Goal: Check status: Check status

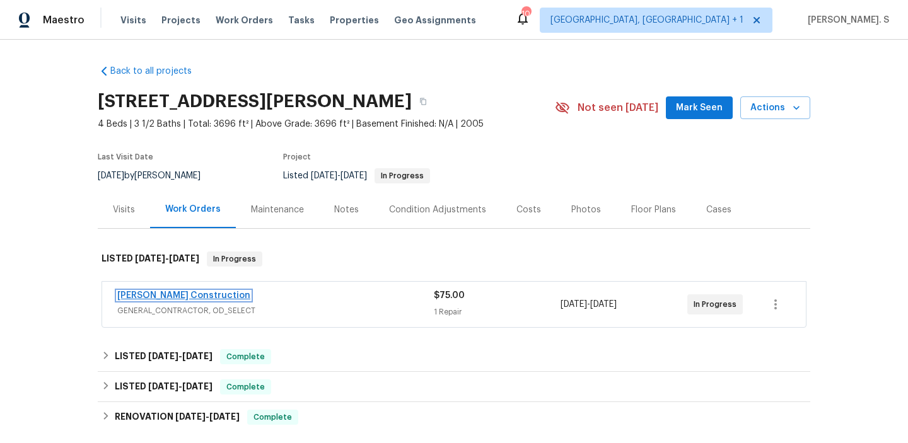
click at [137, 300] on link "[PERSON_NAME] Construction" at bounding box center [183, 295] width 133 height 9
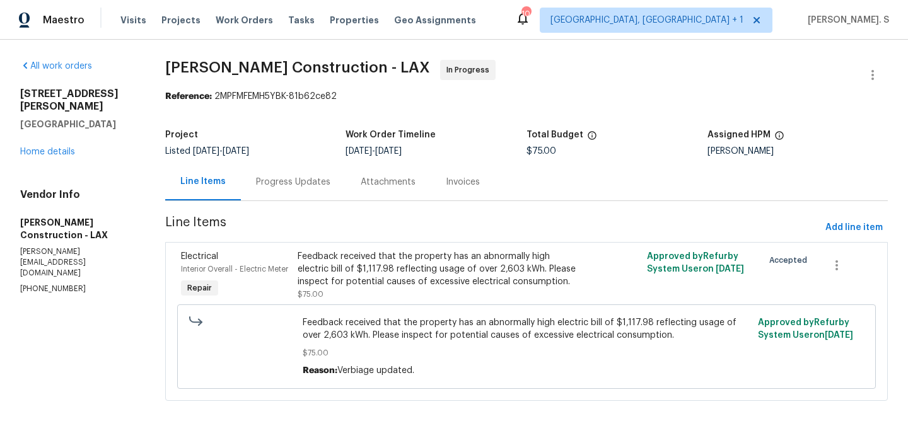
click at [306, 88] on span "[PERSON_NAME] Construction - LAX In Progress" at bounding box center [511, 75] width 693 height 30
click at [312, 63] on span "[PERSON_NAME] Construction - LAX" at bounding box center [297, 67] width 265 height 15
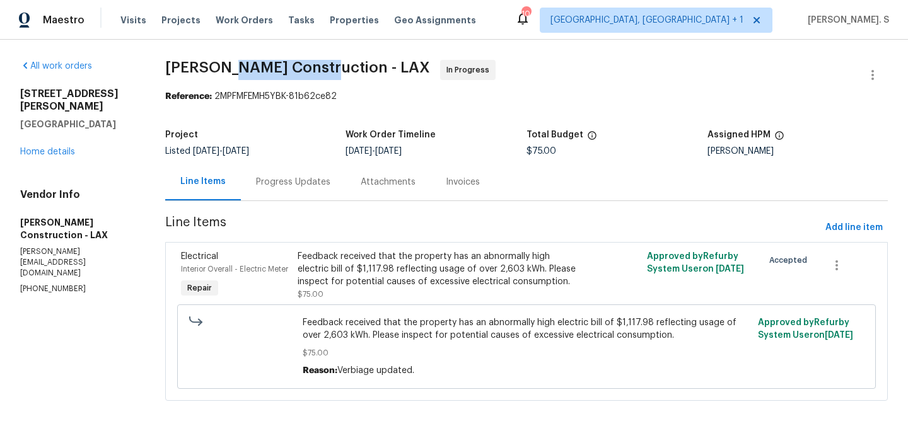
click at [312, 63] on span "[PERSON_NAME] Construction - LAX" at bounding box center [297, 67] width 265 height 15
copy span "[PERSON_NAME] Construction - LAX"
click at [331, 177] on div "Progress Updates" at bounding box center [293, 182] width 74 height 13
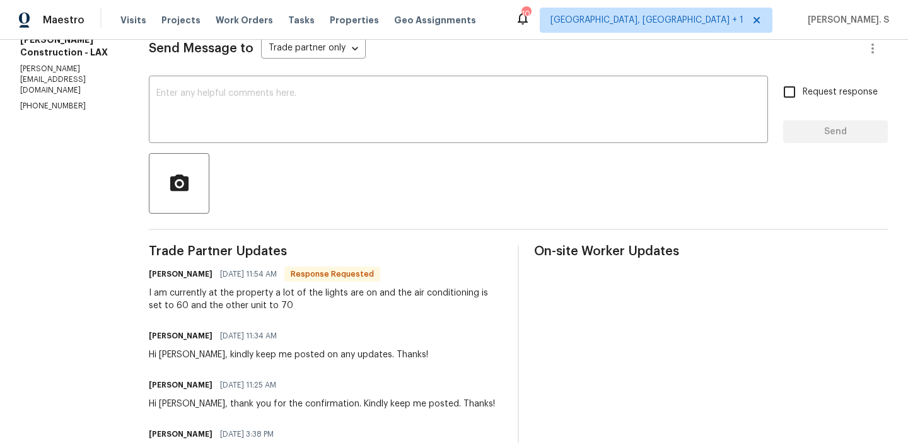
scroll to position [202, 0]
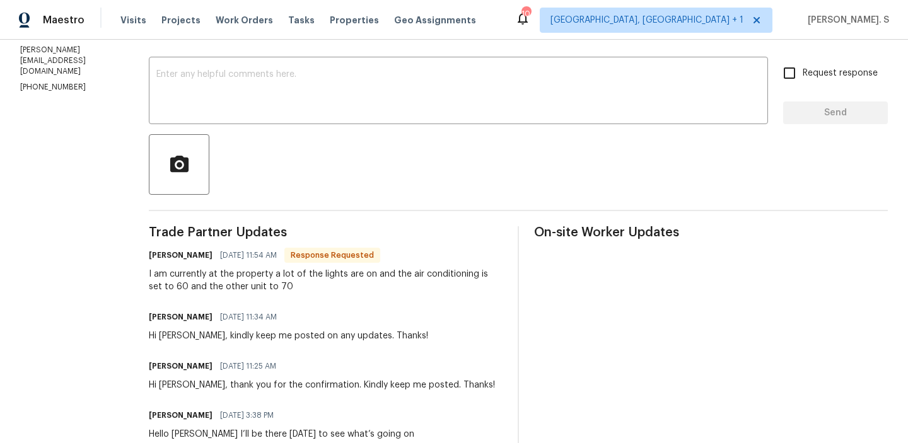
click at [300, 292] on div "I am currently at the property a lot of the lights are on and the air condition…" at bounding box center [326, 280] width 354 height 25
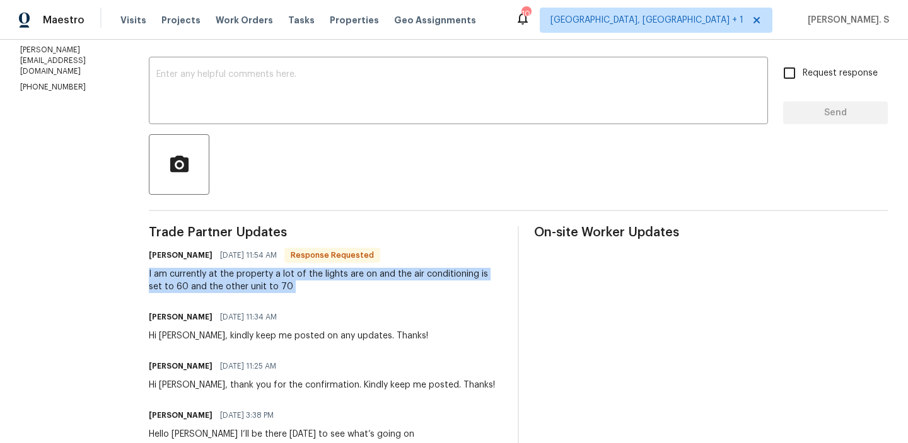
click at [300, 292] on div "I am currently at the property a lot of the lights are on and the air condition…" at bounding box center [326, 280] width 354 height 25
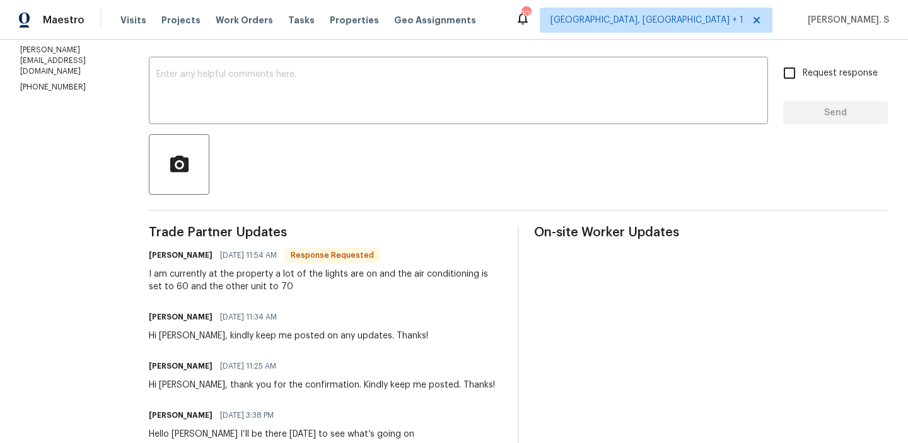
click at [250, 261] on span "[DATE] 11:54 AM" at bounding box center [248, 255] width 57 height 13
click at [252, 276] on div "I am currently at the property a lot of the lights are on and the air condition…" at bounding box center [326, 280] width 354 height 25
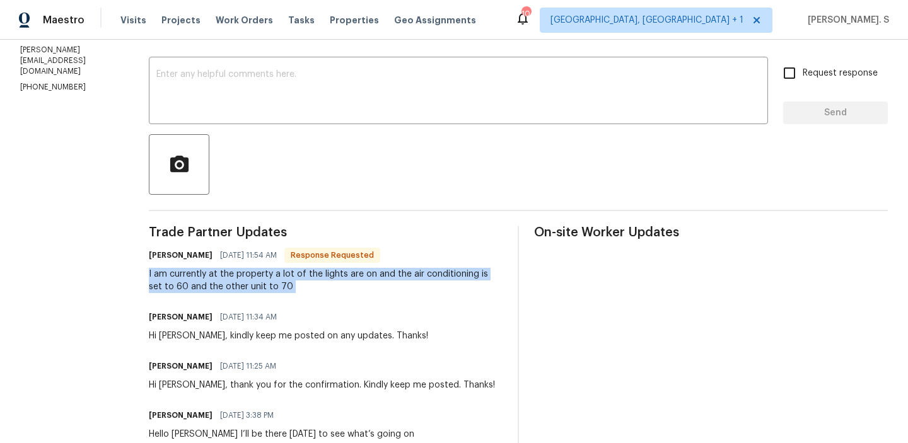
copy div "I am currently at the property a lot of the lights are on and the air condition…"
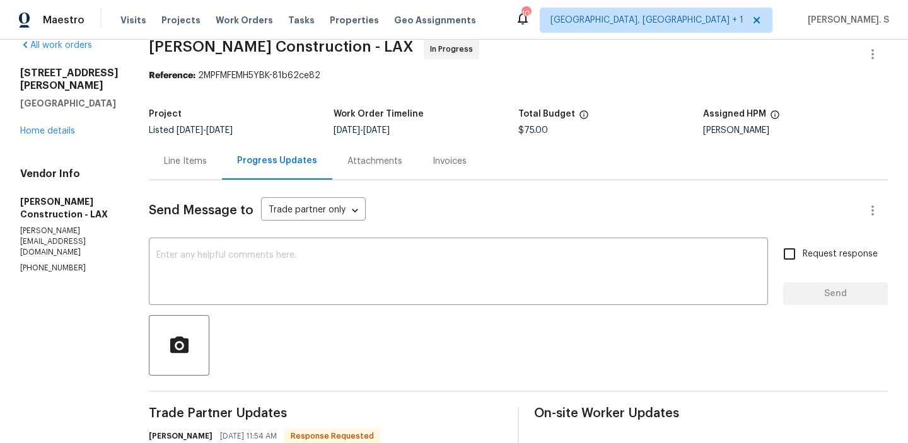
click at [202, 151] on div "Line Items" at bounding box center [185, 161] width 73 height 37
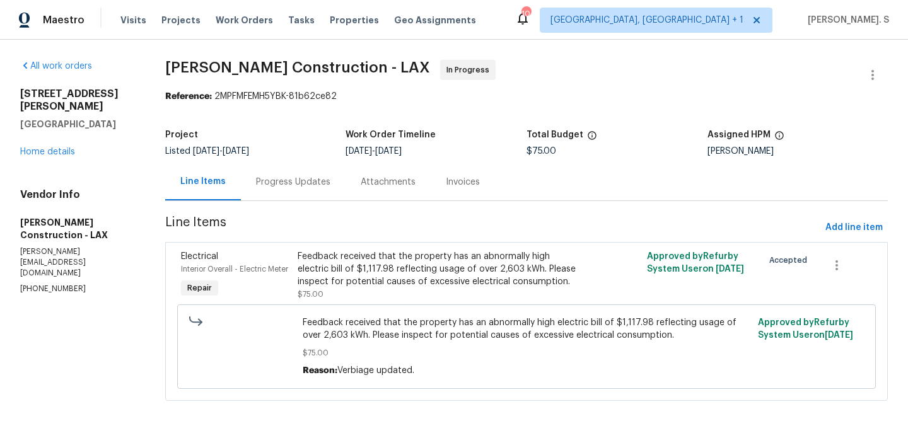
click at [453, 332] on span "Feedback received that the property has an abnormally high electric bill of $1,…" at bounding box center [526, 329] width 447 height 25
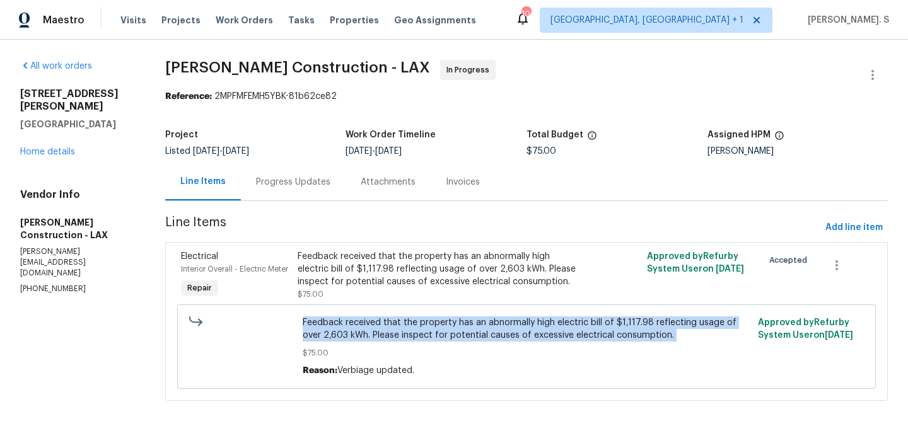
copy span "Feedback received that the property has an abnormally high electric bill of $1,…"
